Goal: Information Seeking & Learning: Learn about a topic

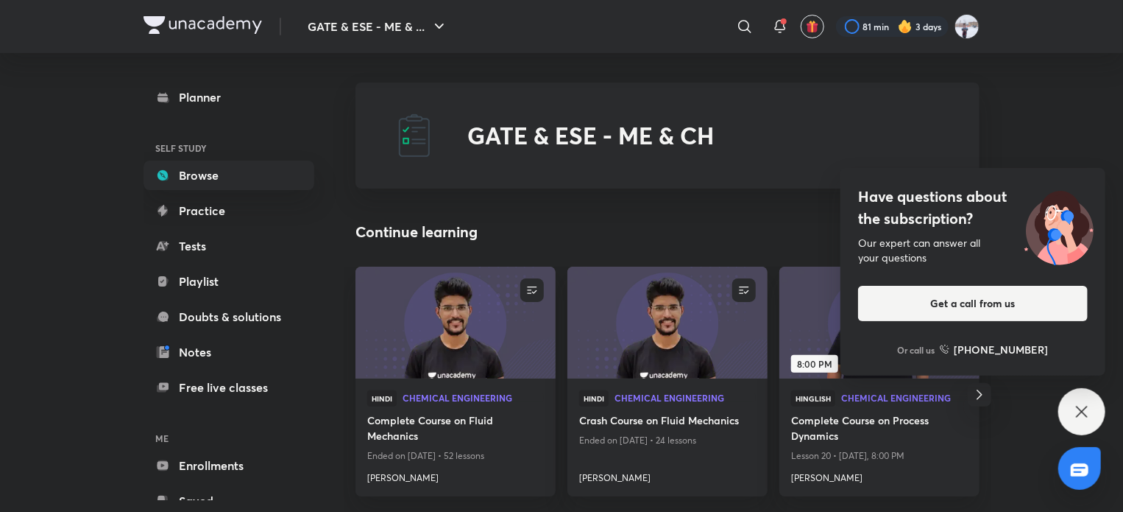
click at [1072, 403] on div "Have questions about the subscription? Our expert can answer all your questions…" at bounding box center [1081, 411] width 47 height 47
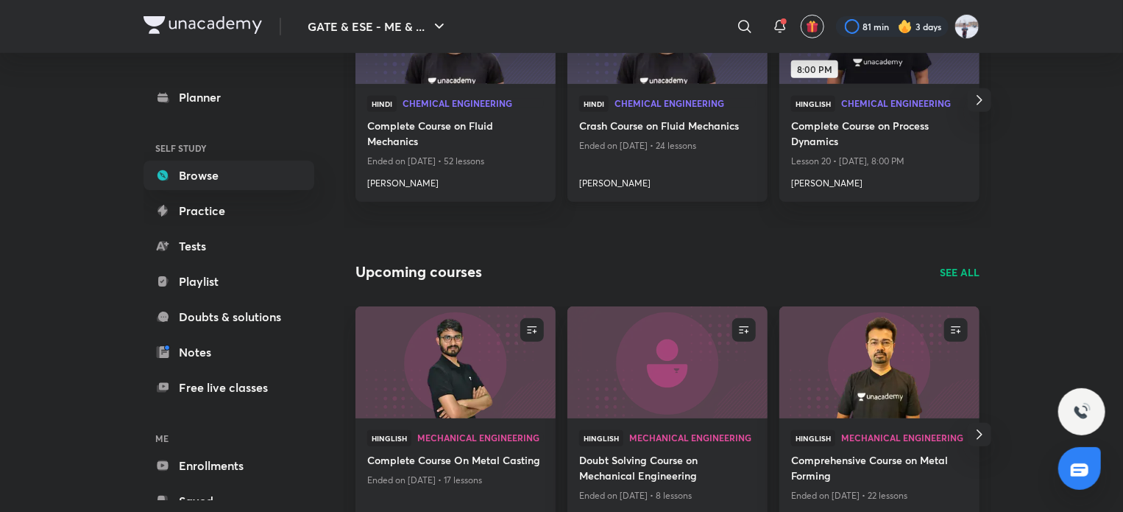
scroll to position [147, 0]
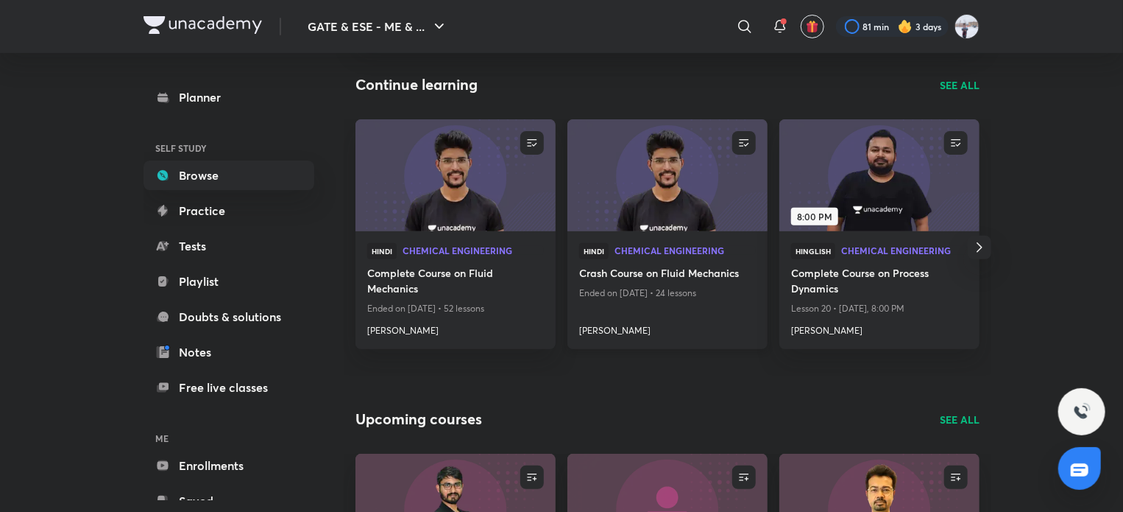
click at [690, 202] on img at bounding box center [667, 175] width 204 height 114
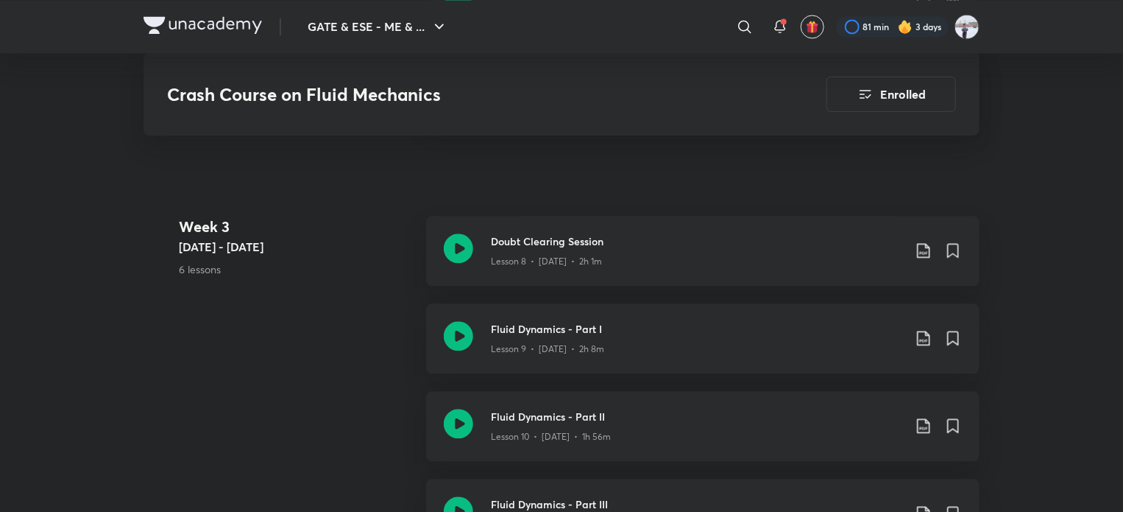
scroll to position [1619, 0]
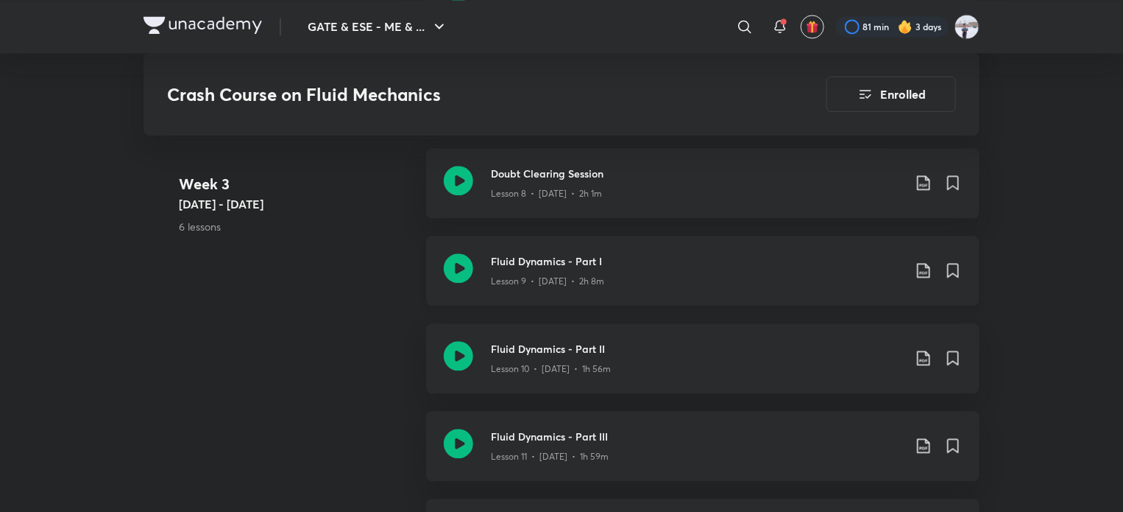
click at [571, 270] on div "Lesson 9 • [DATE] • 2h 8m" at bounding box center [697, 278] width 412 height 19
